Goal: Find contact information: Obtain details needed to contact an individual or organization

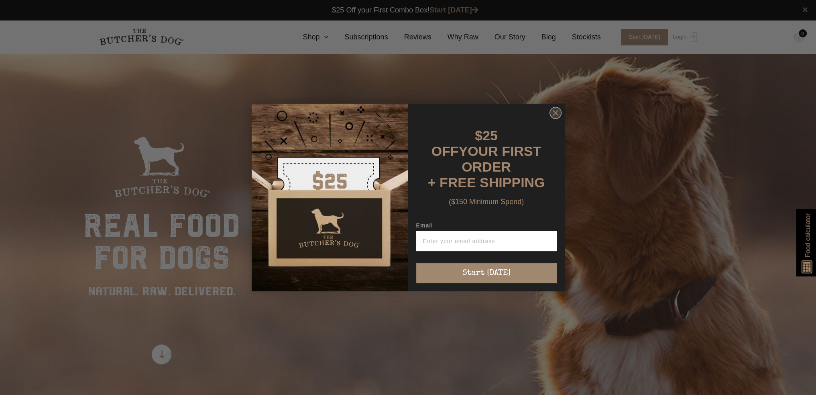
click at [555, 115] on icon "Close dialog" at bounding box center [555, 112] width 5 height 5
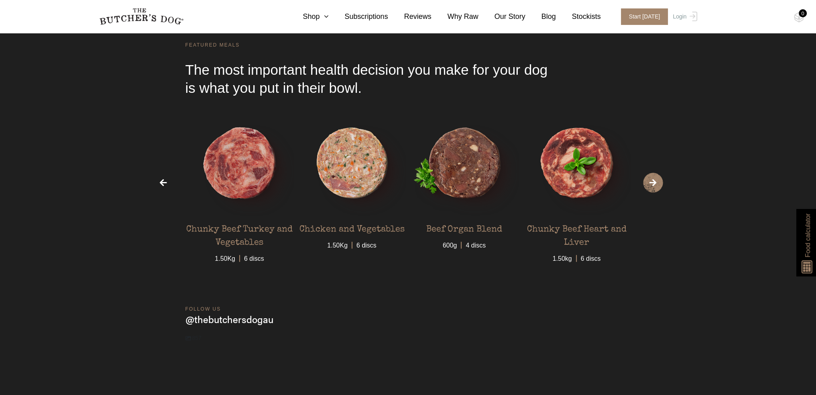
scroll to position [2739, 0]
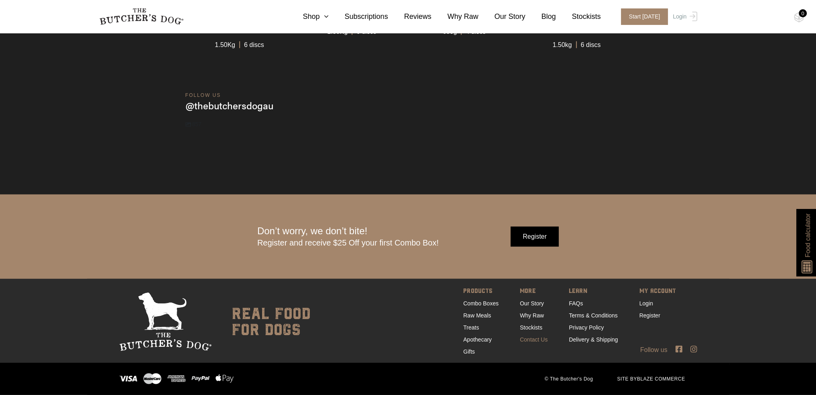
click at [537, 340] on link "Contact Us" at bounding box center [534, 339] width 28 height 6
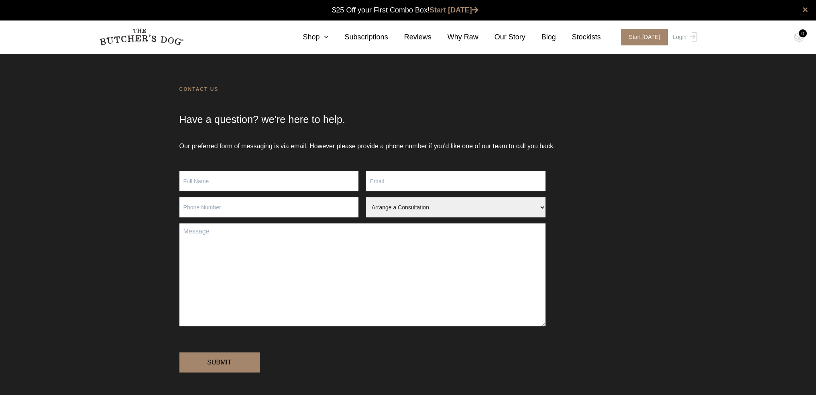
click at [235, 182] on input "Contact form" at bounding box center [270, 181] width 180 height 20
click at [308, 247] on textarea "Contact form" at bounding box center [363, 274] width 366 height 103
click at [251, 174] on input "Contact form" at bounding box center [270, 181] width 180 height 20
type input "Amy Eade"
type input "amy@d2ms.com.au"
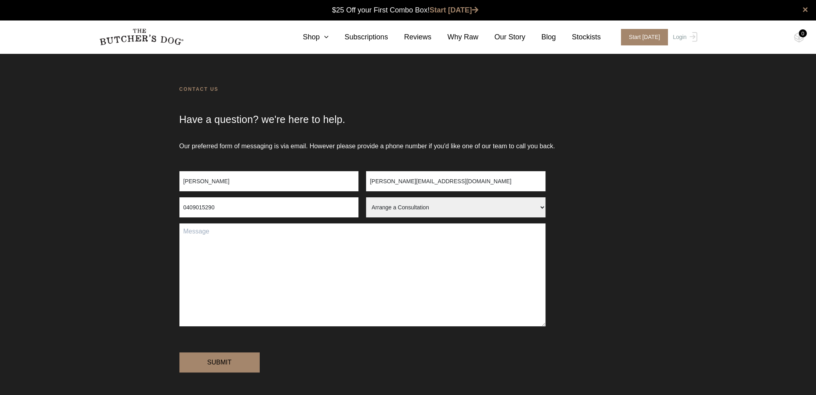
type input "0409015290"
click at [472, 204] on select "Arrange a Consultation Become a Stockist Order Query Stock Enquiry" at bounding box center [456, 207] width 180 height 20
click at [402, 201] on select "Arrange a Consultation Become a Stockist Order Query Stock Enquiry" at bounding box center [456, 207] width 180 height 20
click at [296, 239] on textarea "Contact form" at bounding box center [363, 274] width 366 height 103
